Goal: Find specific page/section: Find specific page/section

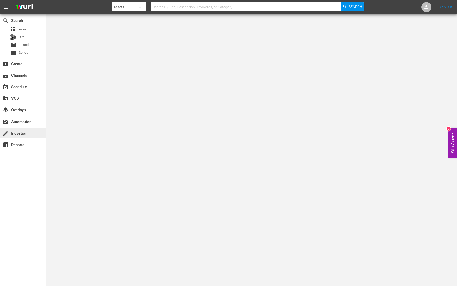
click at [23, 132] on div "create Ingestion" at bounding box center [14, 132] width 29 height 5
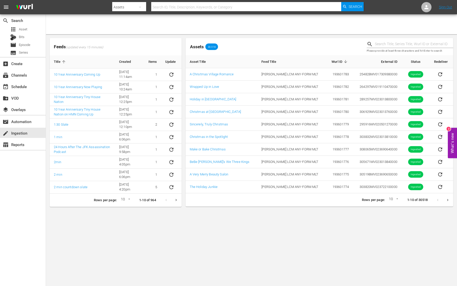
click at [387, 43] on input "text" at bounding box center [414, 44] width 78 height 8
type input "5765"
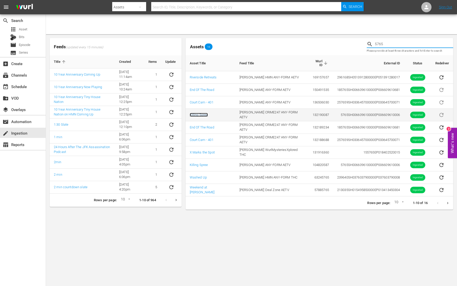
click at [202, 113] on link "Killing Spree" at bounding box center [199, 115] width 18 height 4
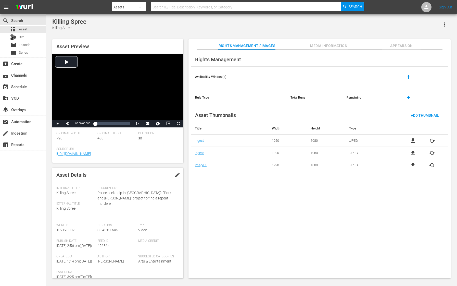
click at [341, 46] on span "Media Information" at bounding box center [329, 46] width 38 height 6
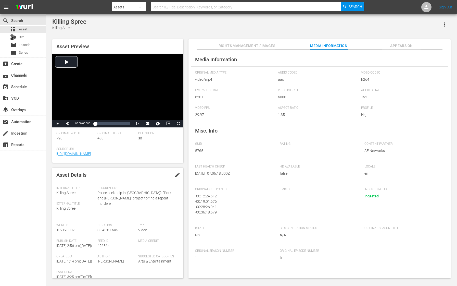
click at [400, 43] on span "Appears On" at bounding box center [401, 46] width 38 height 6
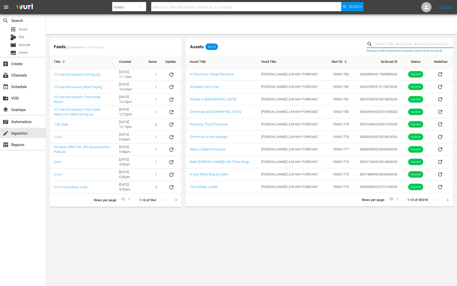
click at [388, 43] on input "text" at bounding box center [414, 44] width 78 height 8
type input "5765"
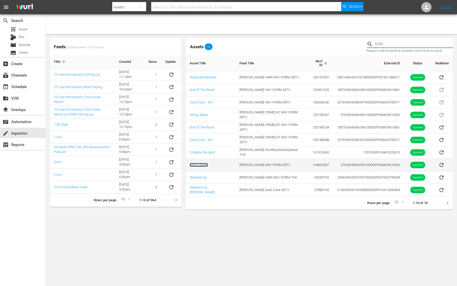
click at [201, 163] on link "Killing Spree" at bounding box center [199, 165] width 18 height 4
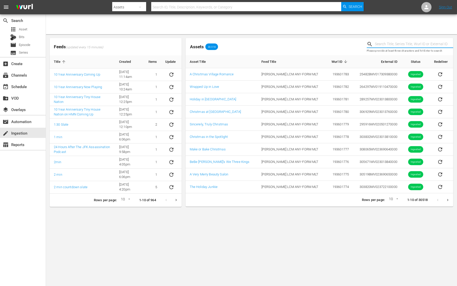
click at [398, 45] on input "text" at bounding box center [414, 44] width 78 height 8
type input "5765"
